Goal: Information Seeking & Learning: Understand process/instructions

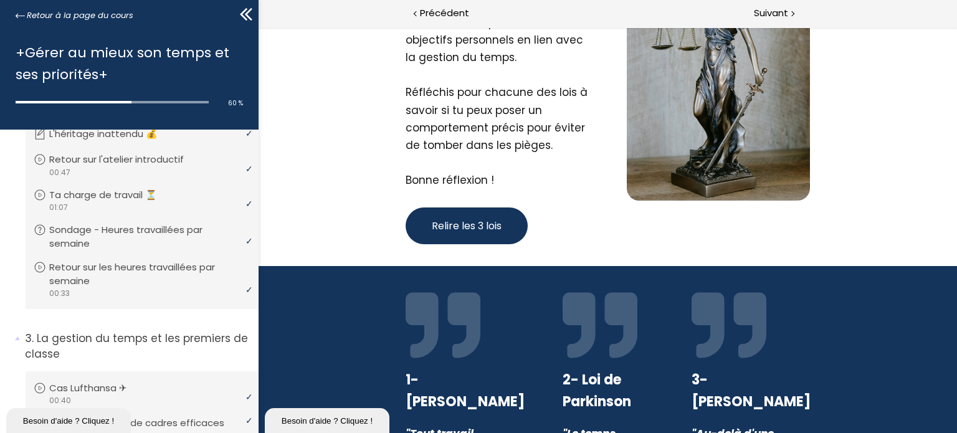
scroll to position [155, 0]
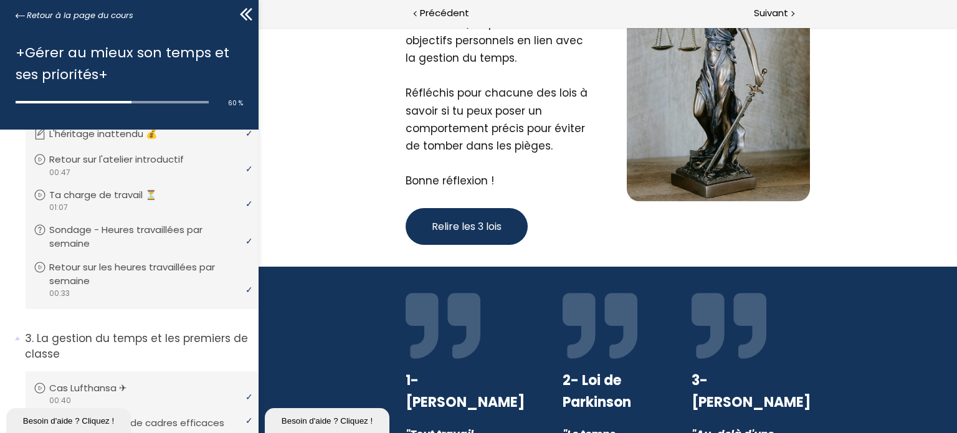
click at [476, 229] on span "Relire les 3 lois" at bounding box center [466, 227] width 70 height 16
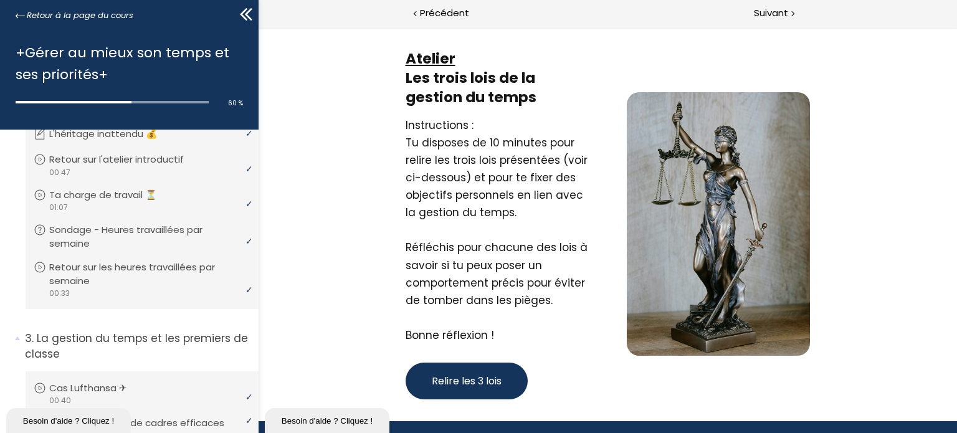
scroll to position [272, 0]
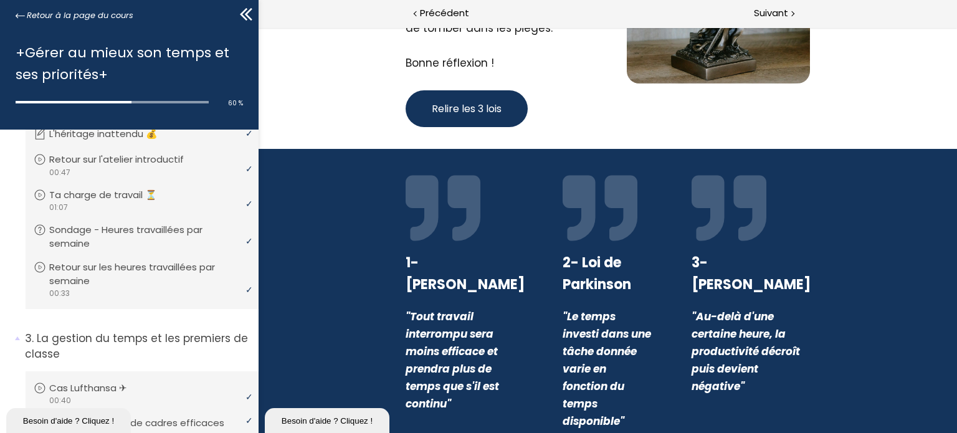
click at [439, 259] on strong "1- [PERSON_NAME]" at bounding box center [464, 273] width 119 height 41
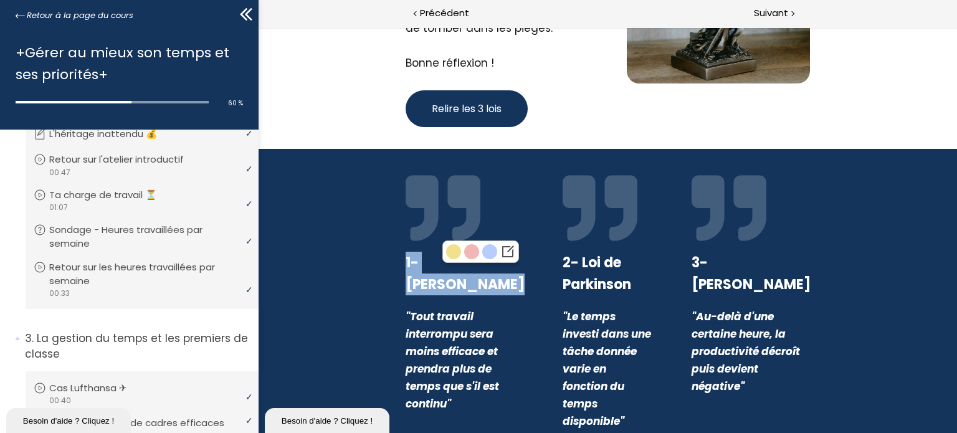
click at [439, 259] on strong "1- [PERSON_NAME]" at bounding box center [464, 273] width 119 height 41
click at [424, 345] on em ""Tout travail interrompu sera moins efficace et prendra plus de temps que s'il …" at bounding box center [451, 360] width 93 height 102
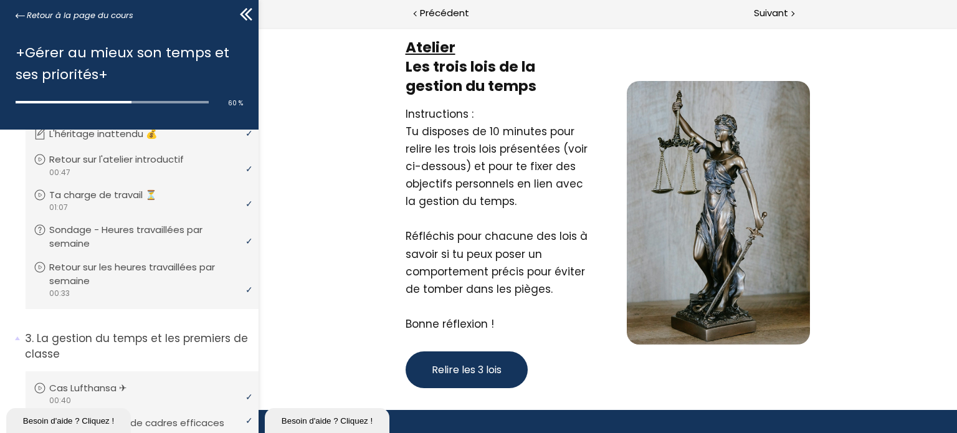
scroll to position [0, 0]
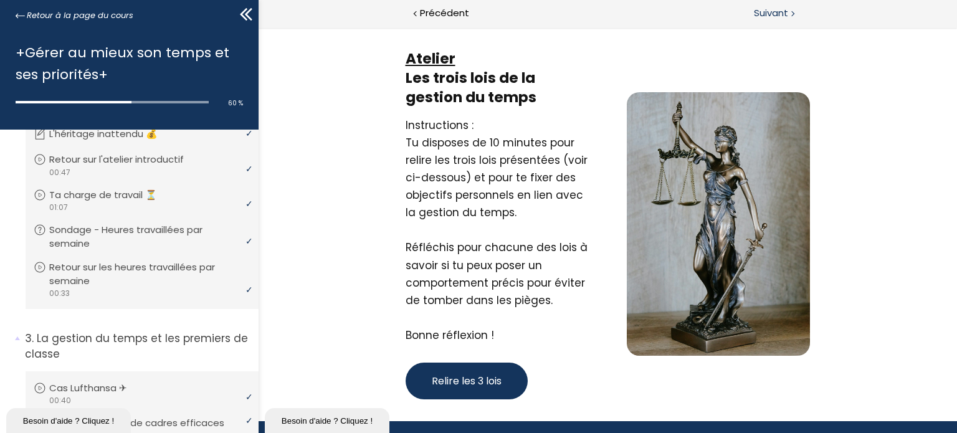
click at [768, 4] on div "Suivant" at bounding box center [783, 14] width 350 height 28
click at [454, 4] on div "Précédent" at bounding box center [434, 14] width 350 height 28
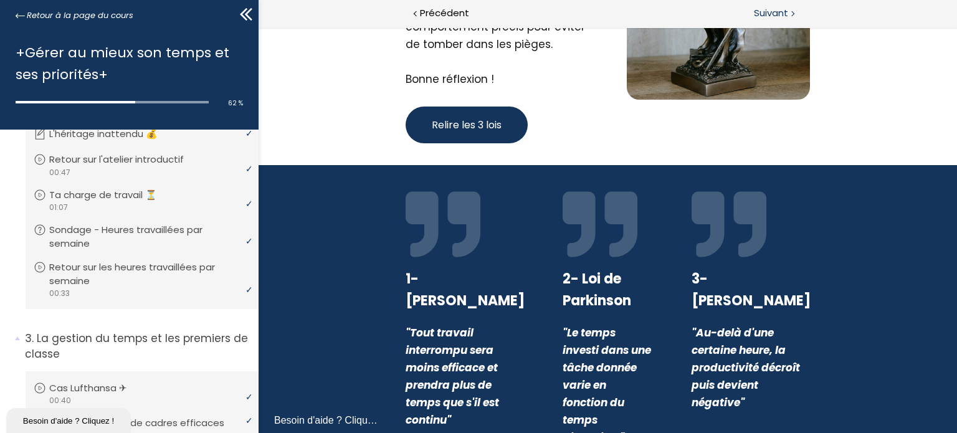
click at [778, 9] on span "Suivant" at bounding box center [771, 14] width 34 height 16
click at [773, 12] on span "Suivant" at bounding box center [771, 14] width 34 height 16
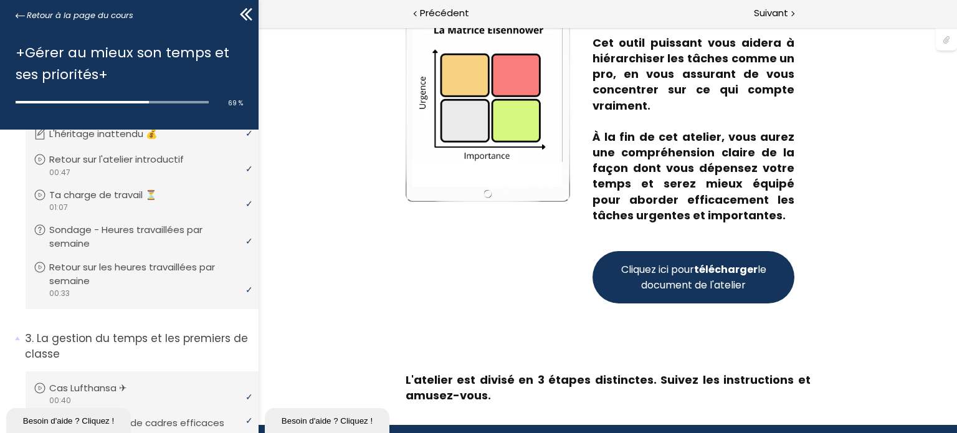
scroll to position [176, 0]
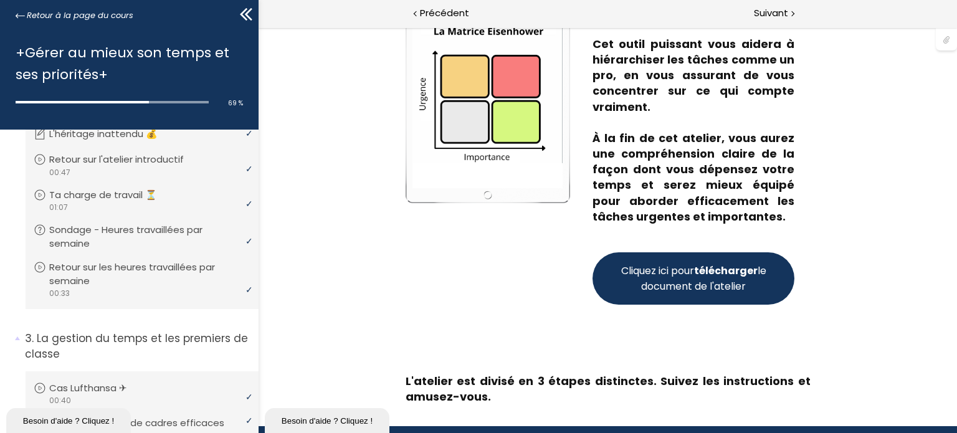
click at [680, 282] on span "Cliquez ici pour télécharger le document de l'atelier" at bounding box center [693, 278] width 150 height 31
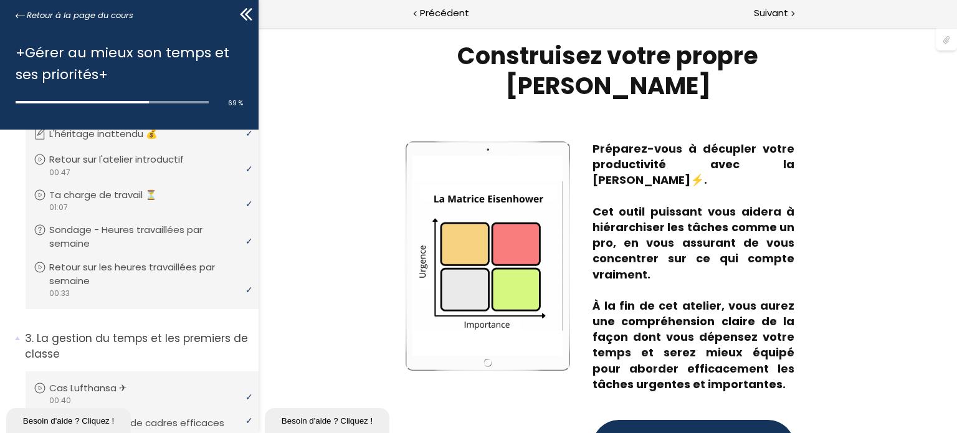
scroll to position [7, 0]
click at [768, 4] on div "Suivant" at bounding box center [783, 14] width 350 height 28
click at [774, 10] on span "Suivant" at bounding box center [771, 14] width 34 height 16
click at [772, 13] on span "Suivant" at bounding box center [771, 14] width 34 height 16
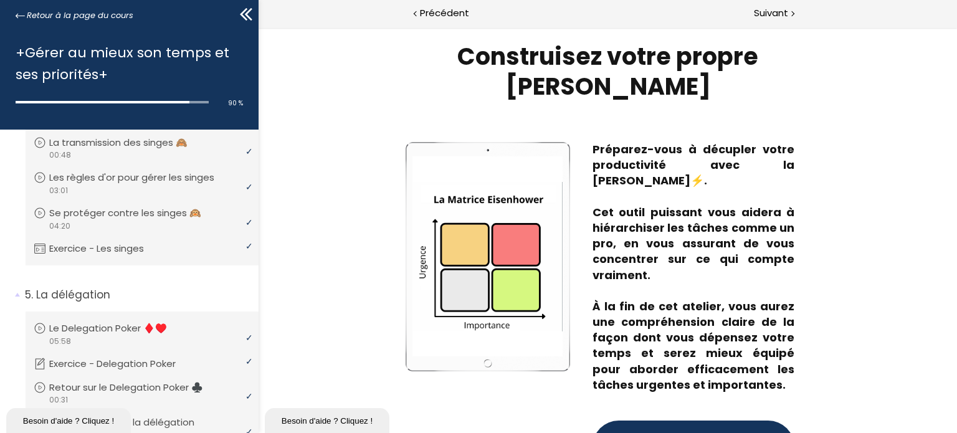
scroll to position [905, 0]
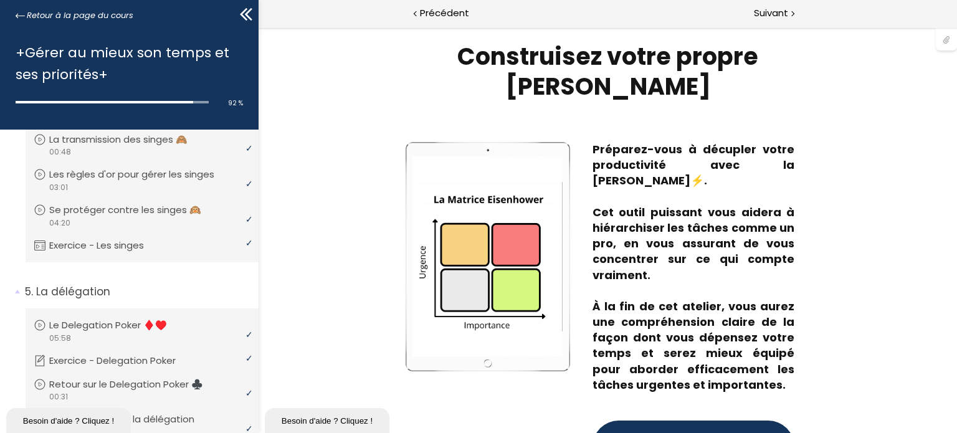
click at [950, 41] on div at bounding box center [946, 39] width 21 height 24
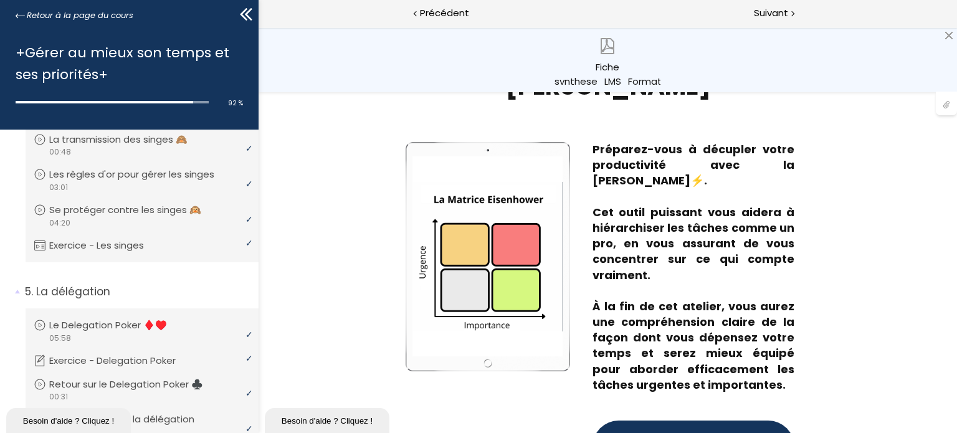
click at [950, 41] on div "Fiche synthese_LMS_Formation_1.pdf" at bounding box center [608, 59] width 699 height 65
click at [950, 32] on div at bounding box center [949, 36] width 10 height 10
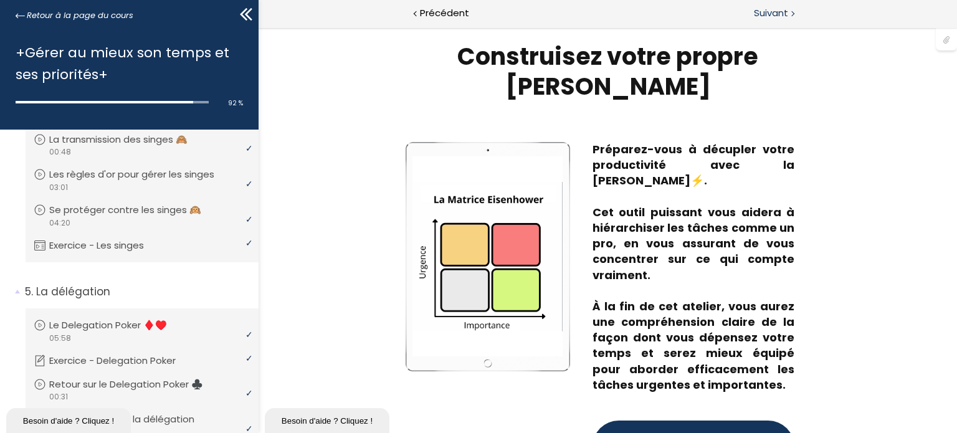
click at [770, 7] on span "Suivant" at bounding box center [771, 14] width 34 height 16
click at [761, 4] on div "Suivant" at bounding box center [783, 14] width 350 height 28
click at [765, 14] on span "Suivant" at bounding box center [771, 14] width 34 height 16
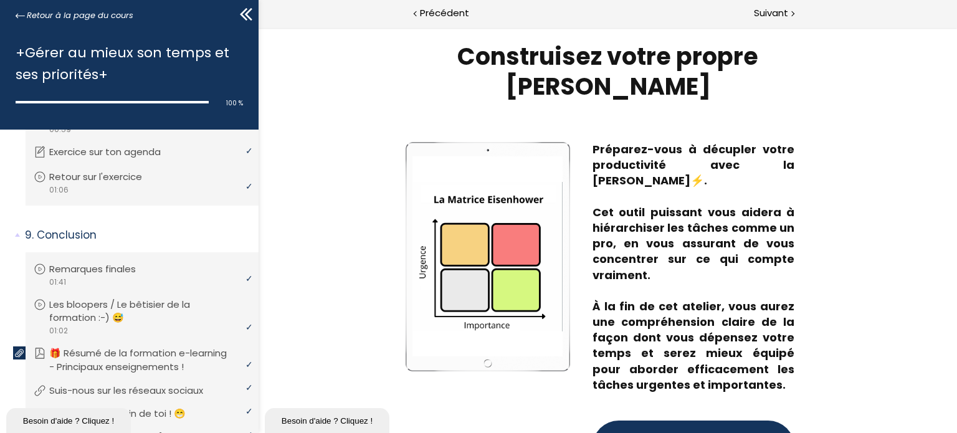
scroll to position [2131, 0]
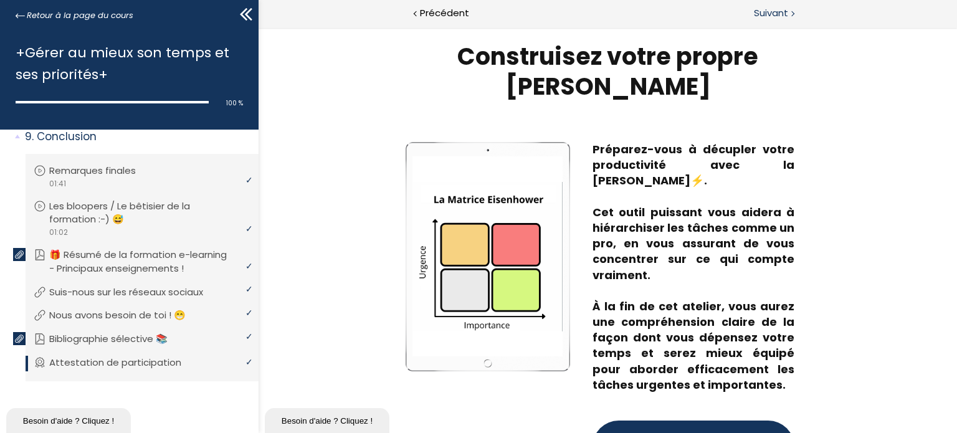
click at [781, 12] on span "Suivant" at bounding box center [771, 14] width 34 height 16
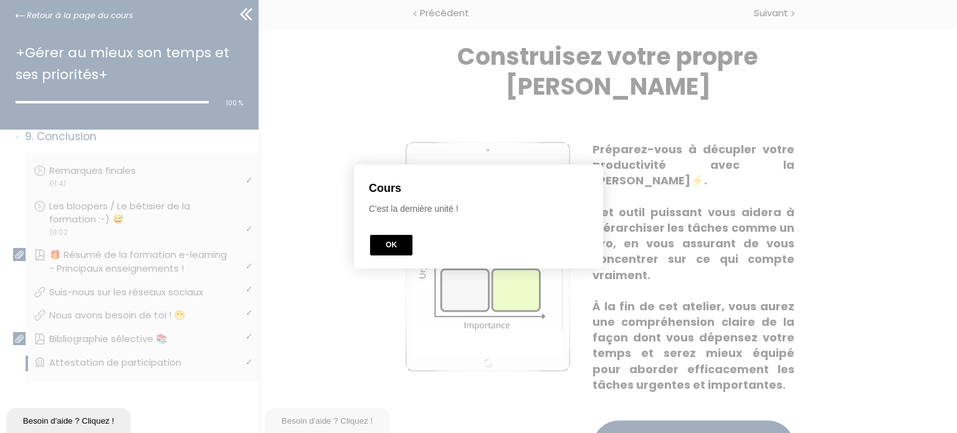
click at [387, 242] on button "OK" at bounding box center [391, 245] width 42 height 21
